Goal: Obtain resource: Obtain resource

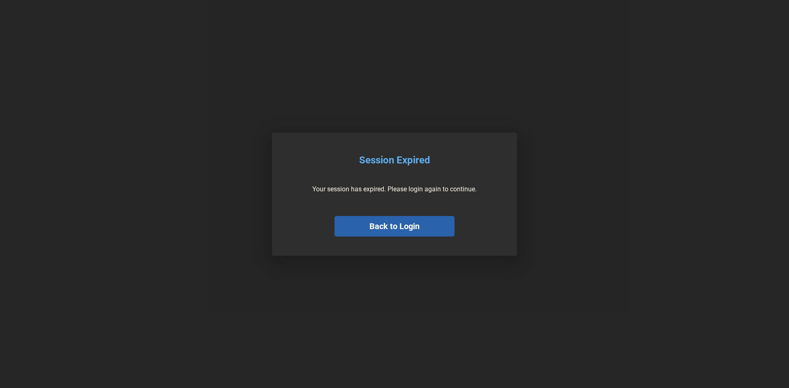
click at [395, 229] on button "Back to Login" at bounding box center [394, 226] width 120 height 21
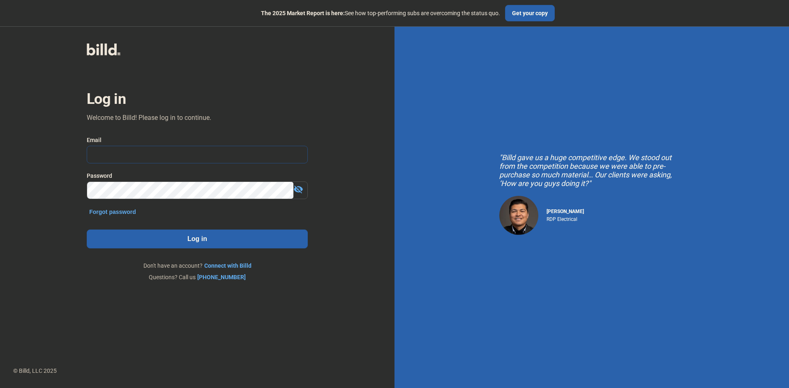
type input "[PERSON_NAME][EMAIL_ADDRESS][DOMAIN_NAME]"
click at [200, 242] on button "Log in" at bounding box center [197, 239] width 221 height 19
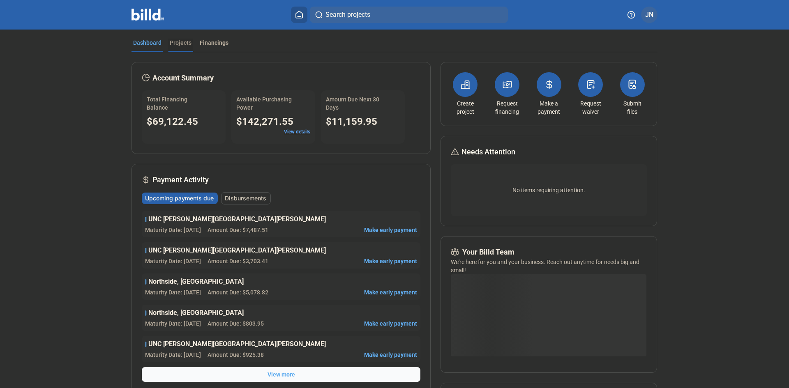
click at [178, 42] on div "Projects" at bounding box center [181, 43] width 22 height 8
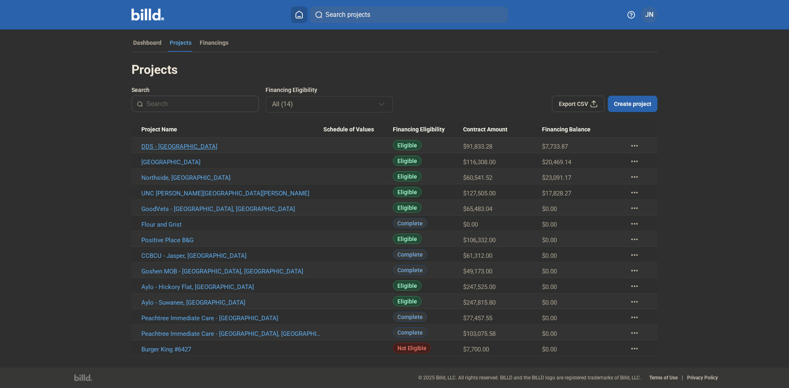
click at [159, 145] on link "DDS - [GEOGRAPHIC_DATA]" at bounding box center [232, 146] width 182 height 7
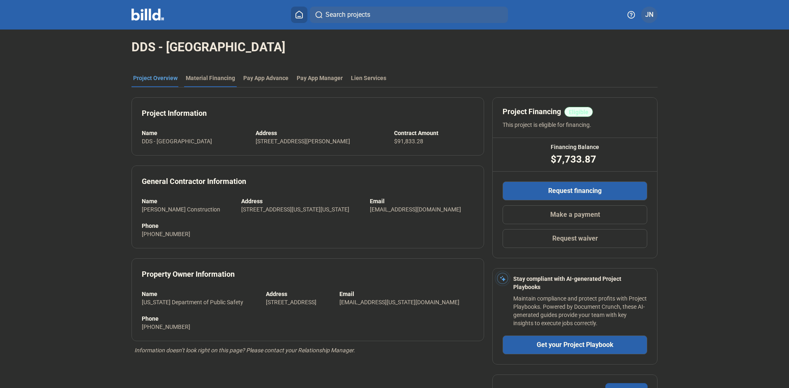
click at [207, 77] on div "Material Financing" at bounding box center [210, 78] width 49 height 8
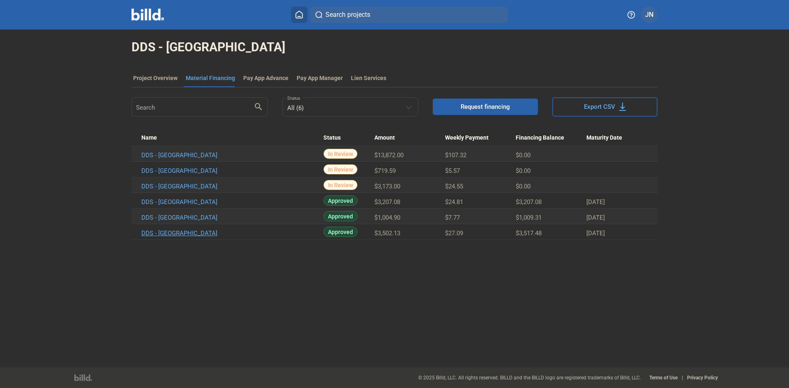
click at [176, 231] on link "DDS - [GEOGRAPHIC_DATA]" at bounding box center [232, 233] width 182 height 7
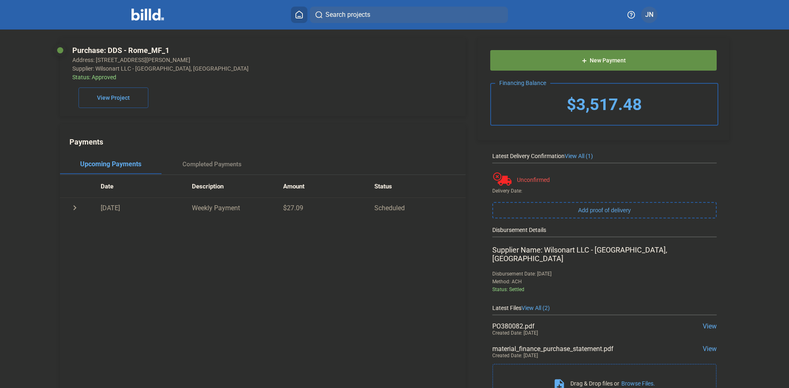
scroll to position [36, 0]
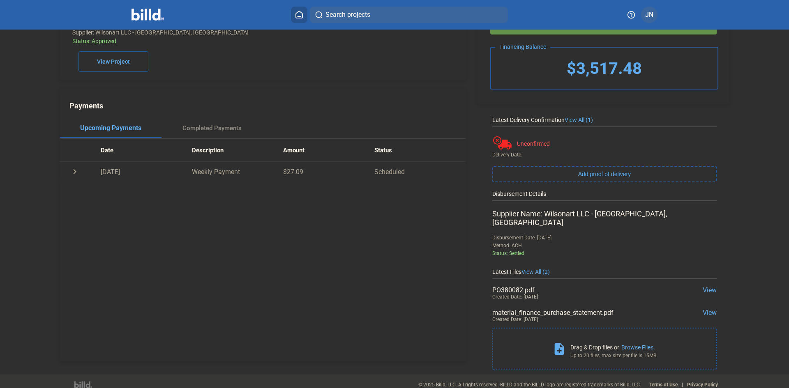
click at [702, 286] on span "View" at bounding box center [709, 290] width 14 height 8
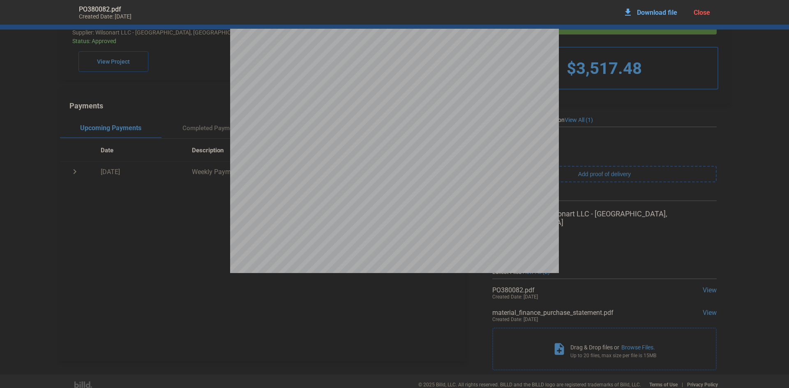
scroll to position [4, 0]
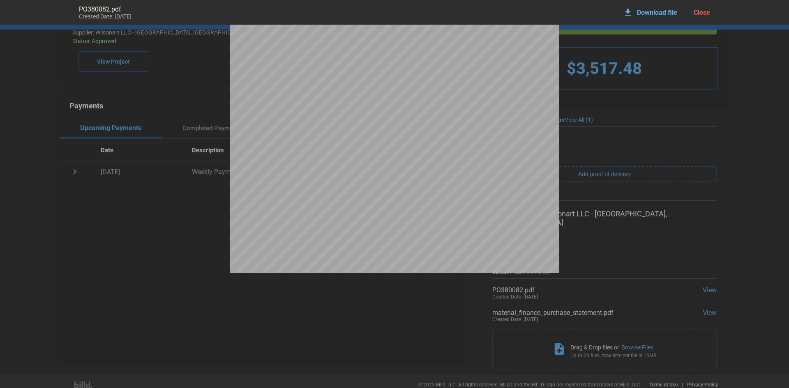
click at [393, 303] on pdf-viewer at bounding box center [394, 180] width 789 height 311
click at [706, 14] on div "Close" at bounding box center [701, 13] width 16 height 8
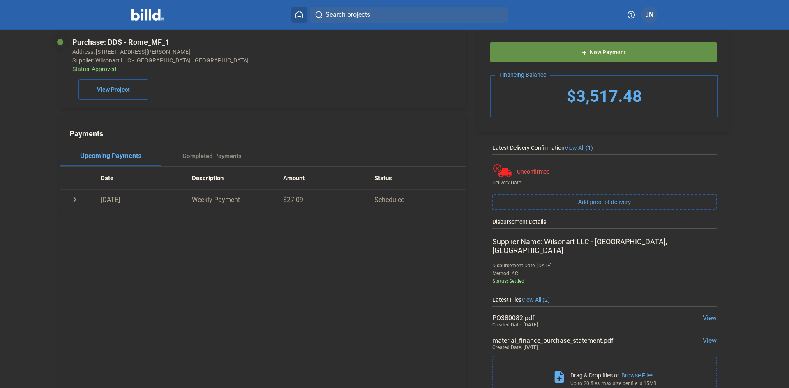
scroll to position [0, 0]
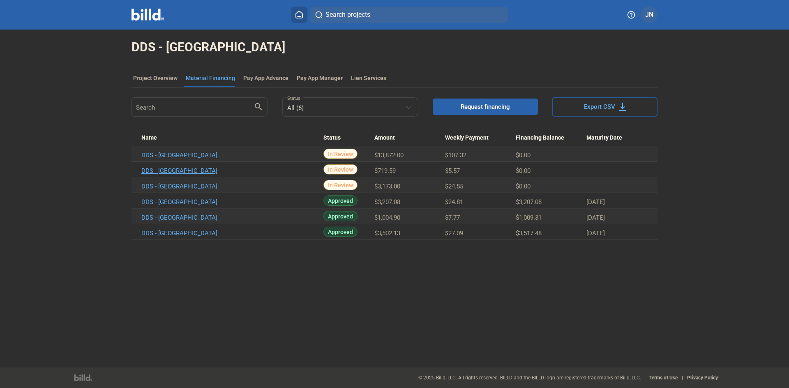
click at [175, 171] on link "DDS - [GEOGRAPHIC_DATA]" at bounding box center [232, 170] width 182 height 7
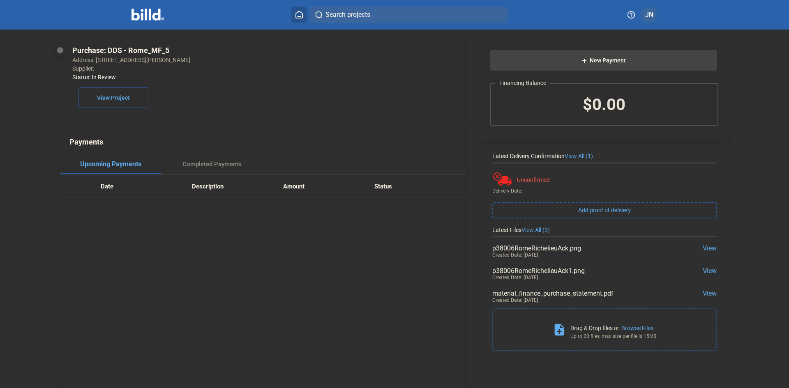
click at [704, 272] on span "View" at bounding box center [709, 271] width 14 height 8
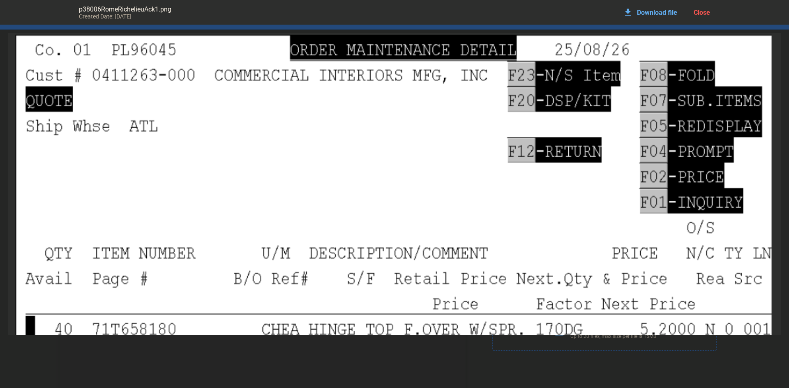
click at [706, 13] on div "Close" at bounding box center [701, 13] width 16 height 8
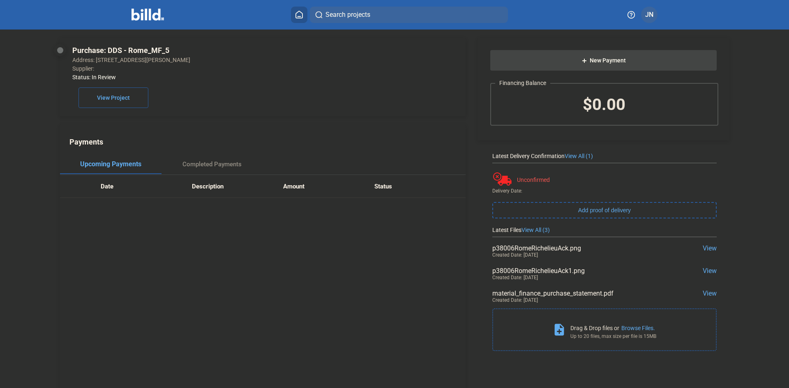
click at [703, 249] on span "View" at bounding box center [709, 248] width 14 height 8
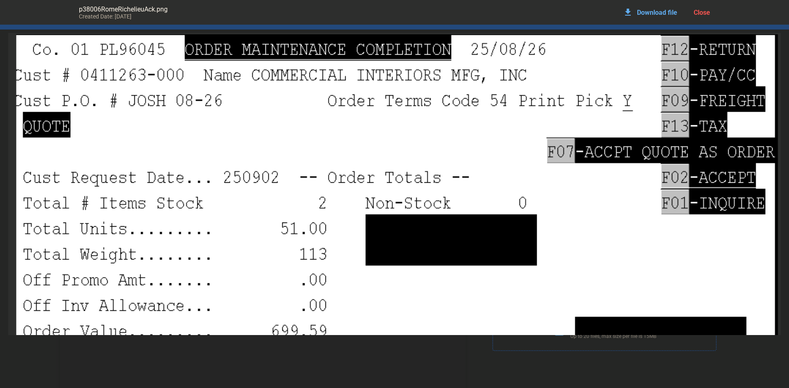
click at [708, 11] on div "Close" at bounding box center [701, 13] width 16 height 8
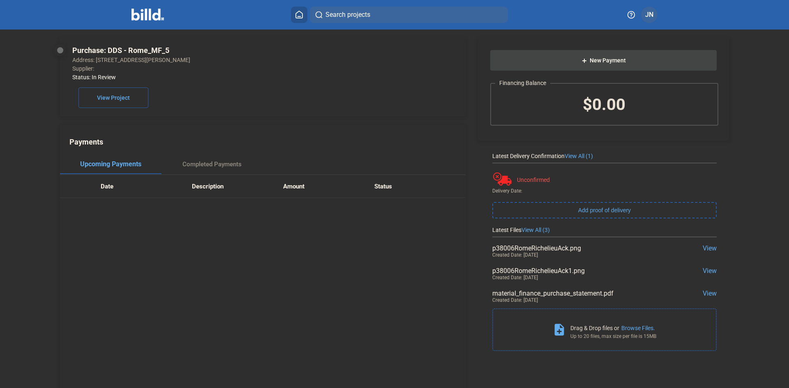
click at [702, 271] on span "View" at bounding box center [709, 271] width 14 height 8
